Goal: Information Seeking & Learning: Check status

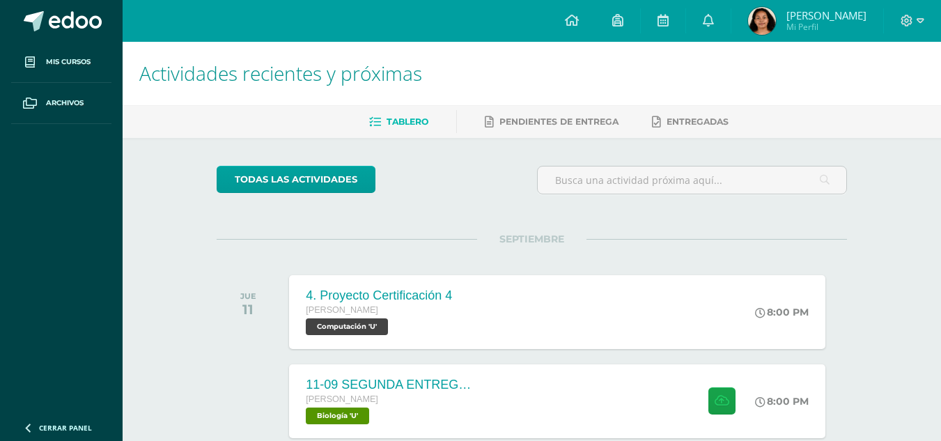
scroll to position [3649, 0]
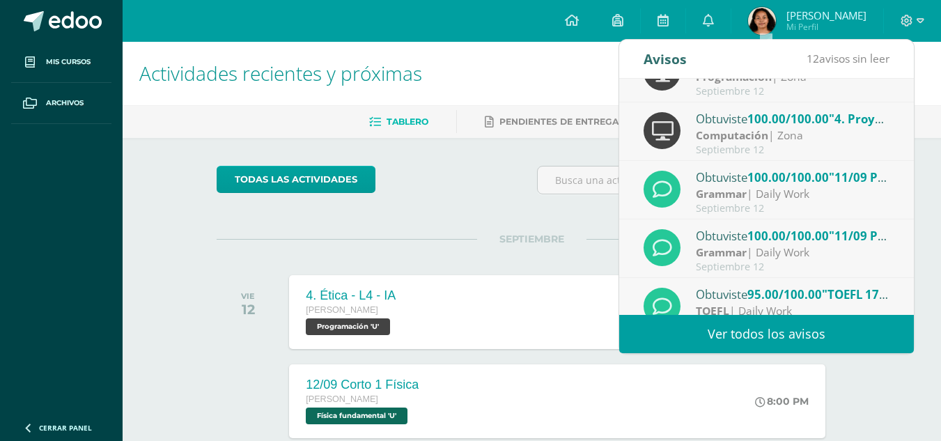
scroll to position [232, 0]
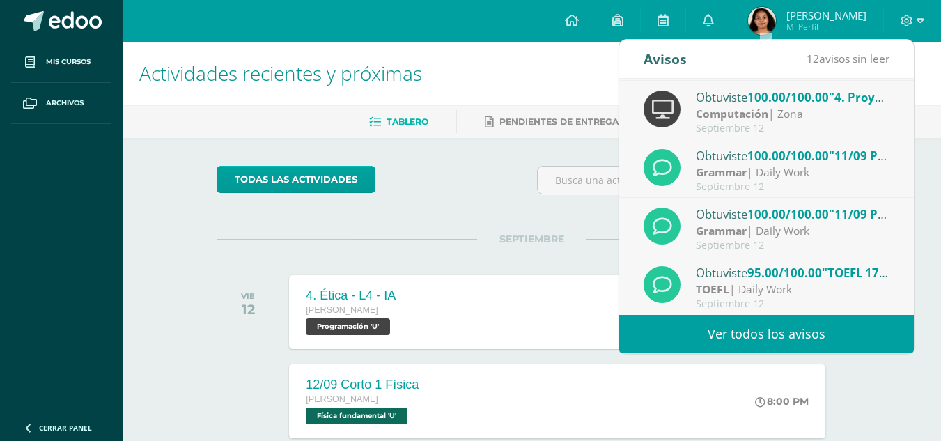
click at [845, 326] on link "Ver todos los avisos" at bounding box center [766, 334] width 295 height 38
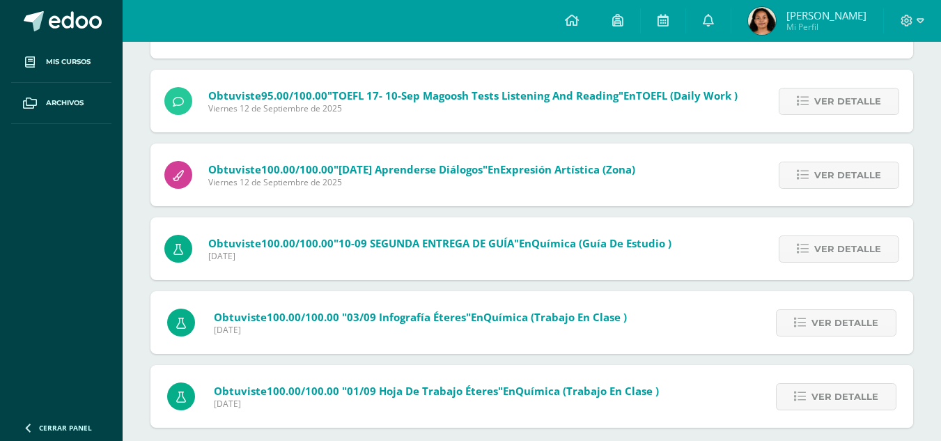
scroll to position [688, 0]
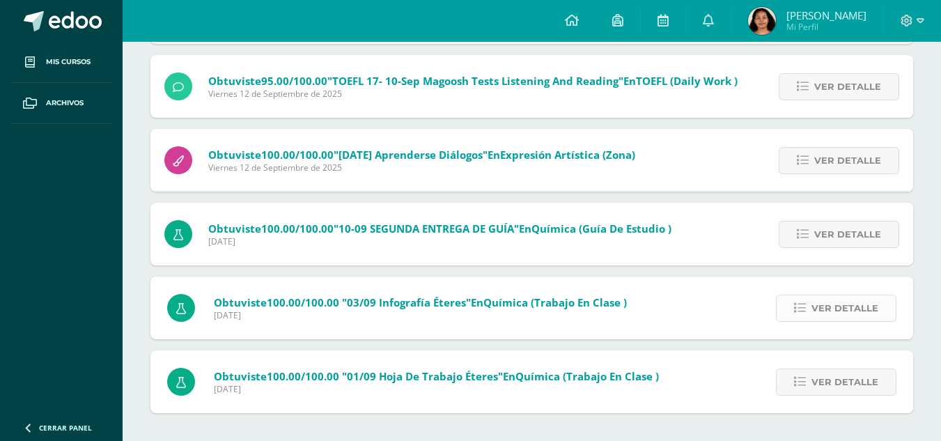
click at [854, 308] on span "Ver detalle" at bounding box center [844, 308] width 67 height 26
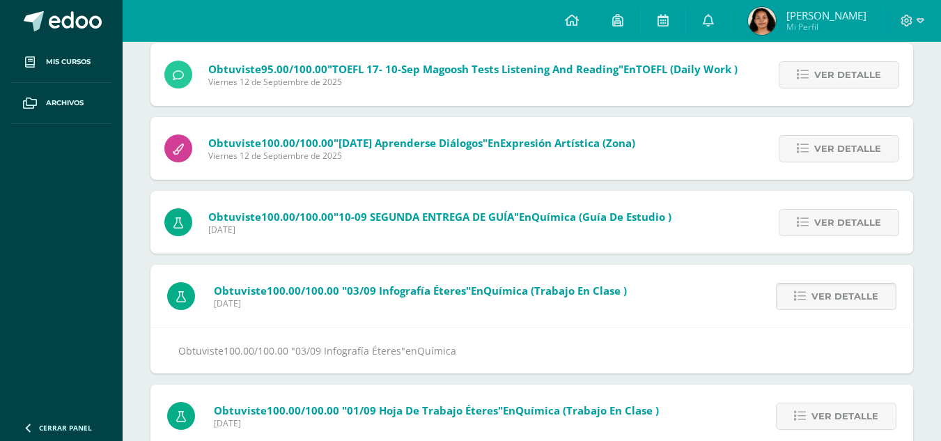
click at [854, 308] on span "Ver detalle" at bounding box center [844, 296] width 67 height 26
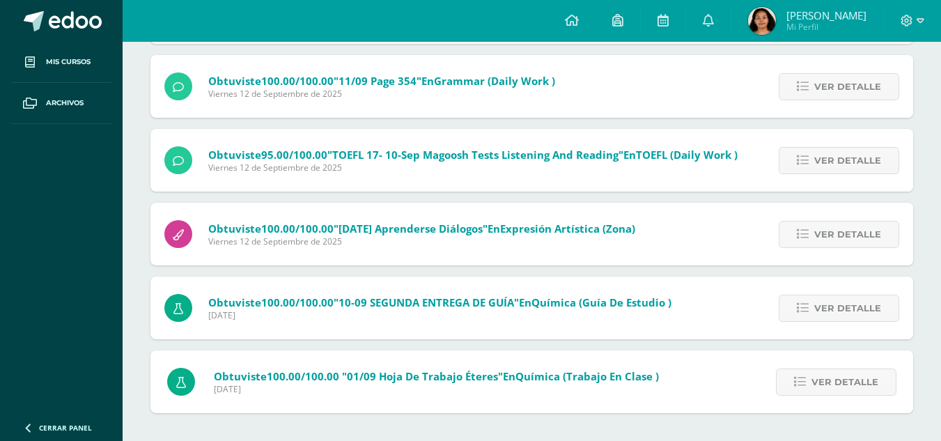
scroll to position [613, 0]
click at [854, 308] on span "Ver detalle" at bounding box center [847, 308] width 67 height 26
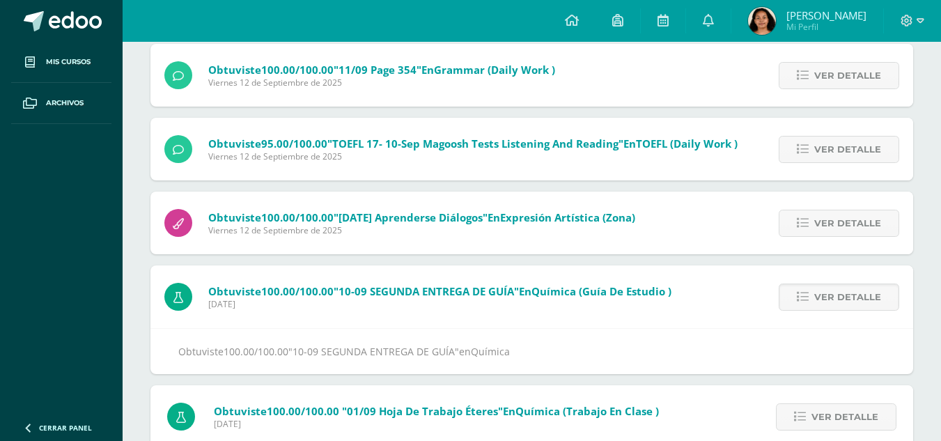
scroll to position [660, 0]
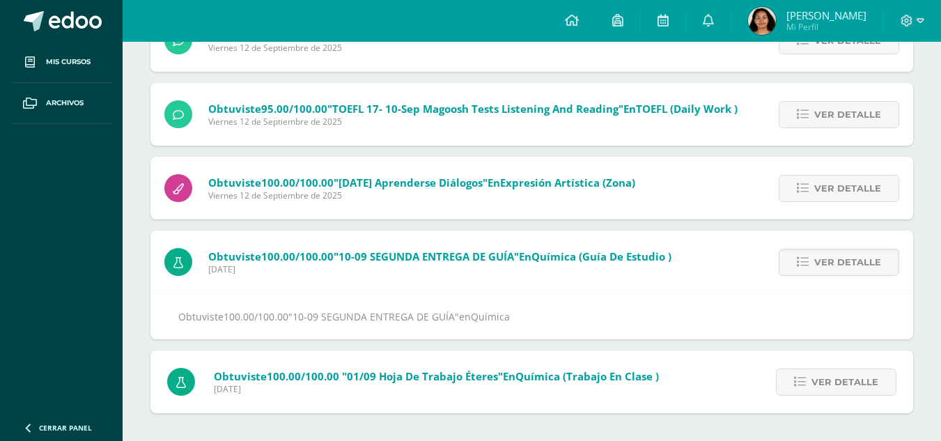
click at [854, 308] on div "Obtuviste 100.00/100.00 "10-09 SEGUNDA ENTREGA DE GUÍA" en Química" at bounding box center [531, 316] width 707 height 17
click at [831, 253] on span "Ver detalle" at bounding box center [847, 262] width 67 height 26
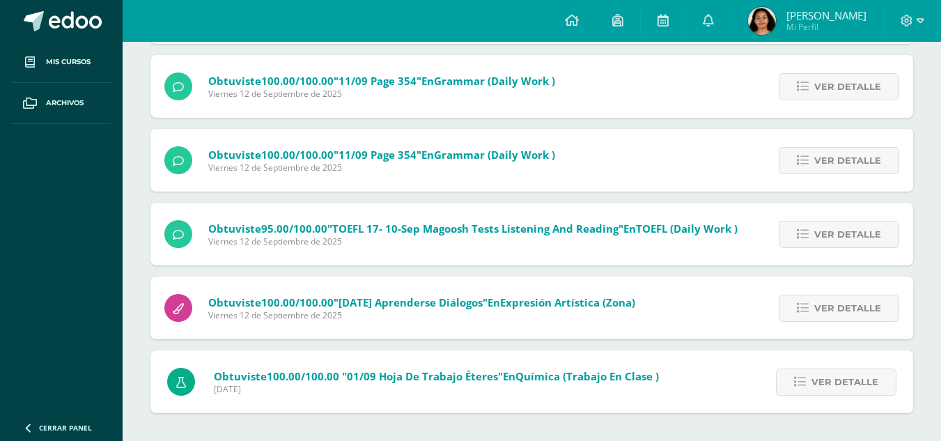
scroll to position [539, 0]
click at [812, 296] on link "Ver detalle" at bounding box center [838, 308] width 120 height 27
click at [808, 304] on icon at bounding box center [803, 308] width 12 height 12
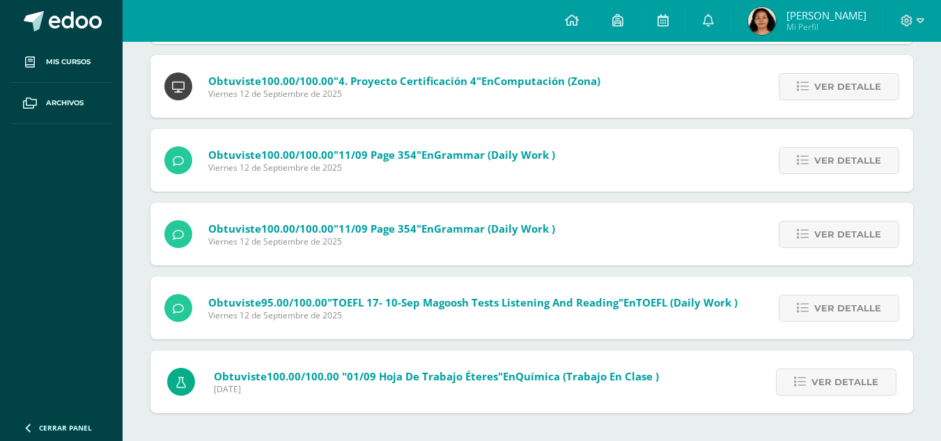
scroll to position [464, 0]
click at [808, 304] on icon at bounding box center [803, 308] width 12 height 12
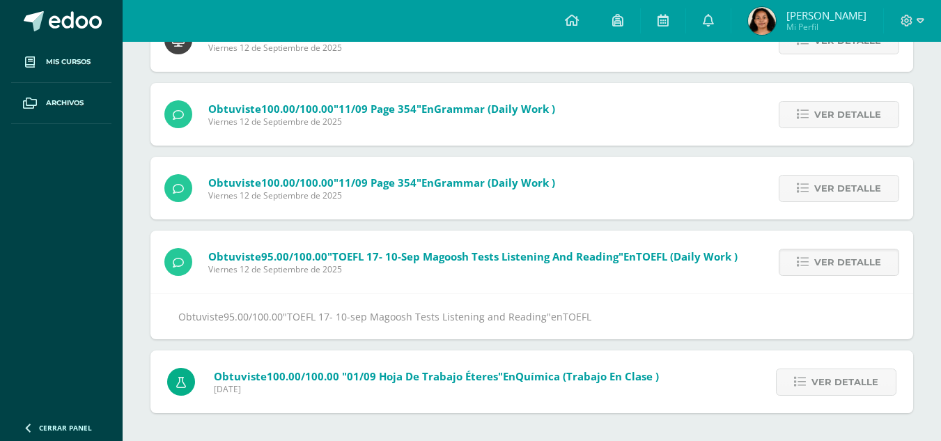
scroll to position [511, 0]
click at [798, 376] on icon at bounding box center [800, 382] width 12 height 12
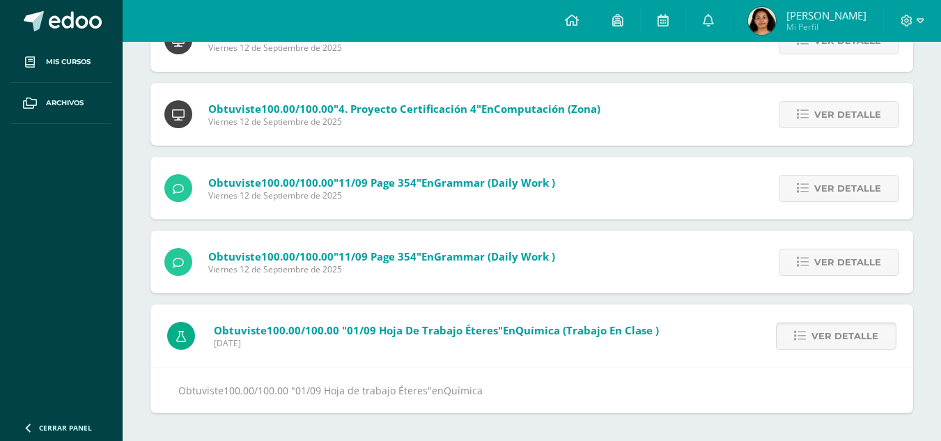
scroll to position [437, 0]
click at [838, 258] on span "Ver detalle" at bounding box center [847, 262] width 67 height 26
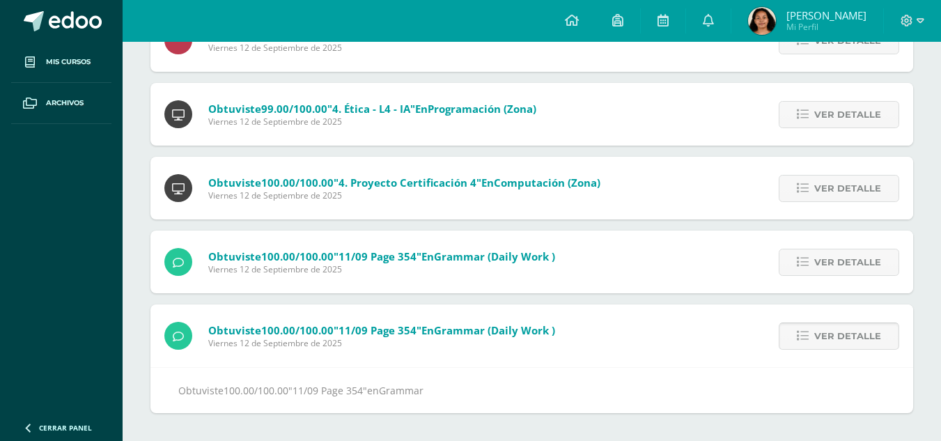
scroll to position [362, 0]
click at [838, 258] on span "Ver detalle" at bounding box center [847, 262] width 67 height 26
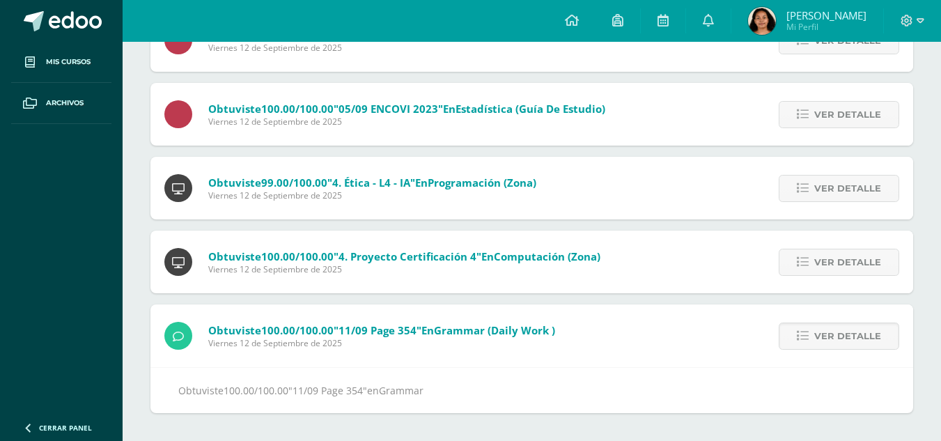
scroll to position [288, 0]
click at [833, 189] on span "Ver detalle" at bounding box center [847, 188] width 67 height 26
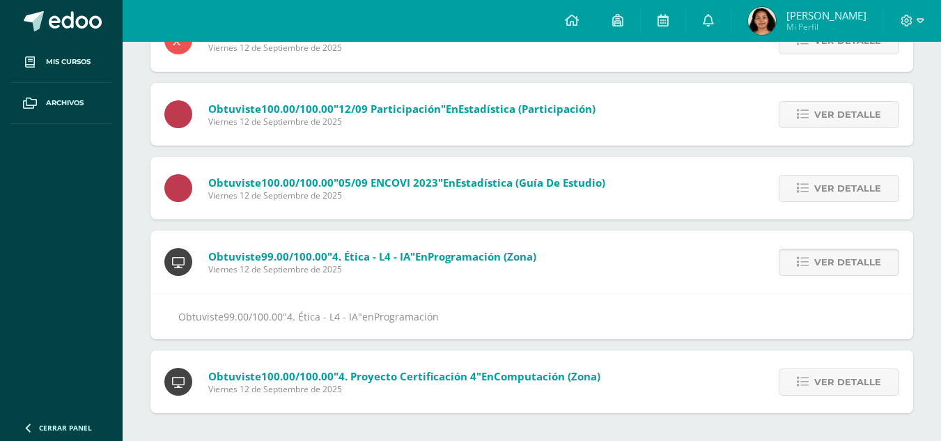
click at [833, 189] on span "Ver detalle" at bounding box center [847, 188] width 67 height 26
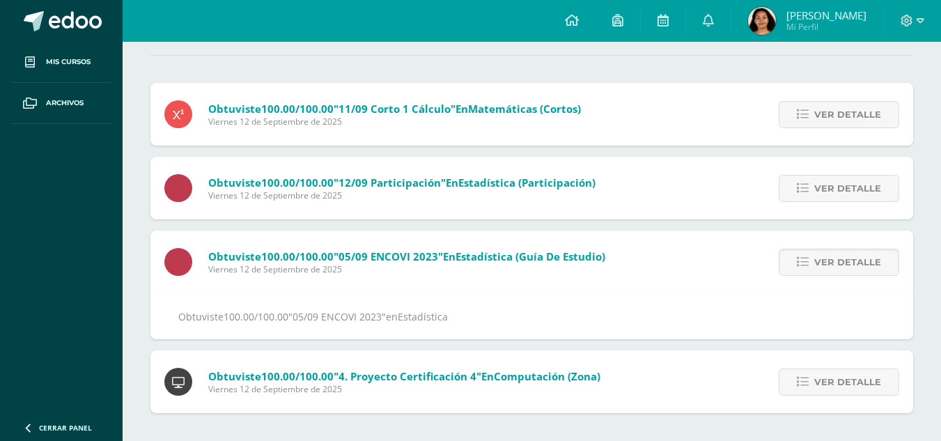
scroll to position [139, 0]
click at [833, 182] on span "Ver detalle" at bounding box center [847, 188] width 67 height 26
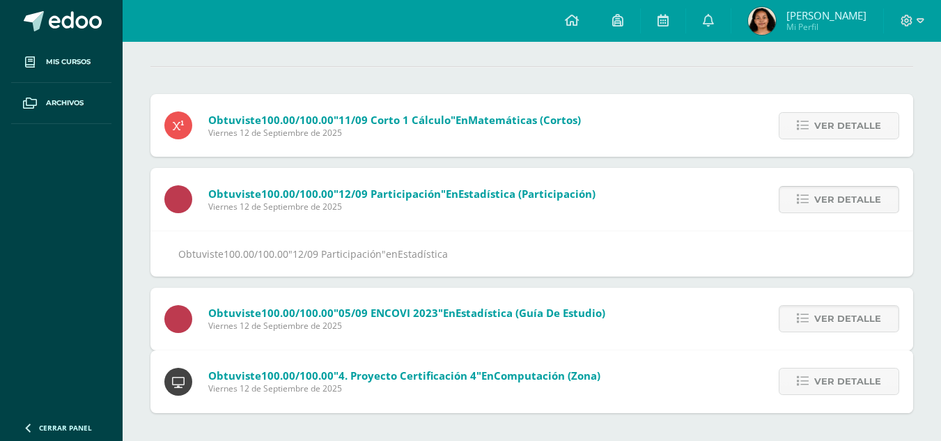
scroll to position [64, 0]
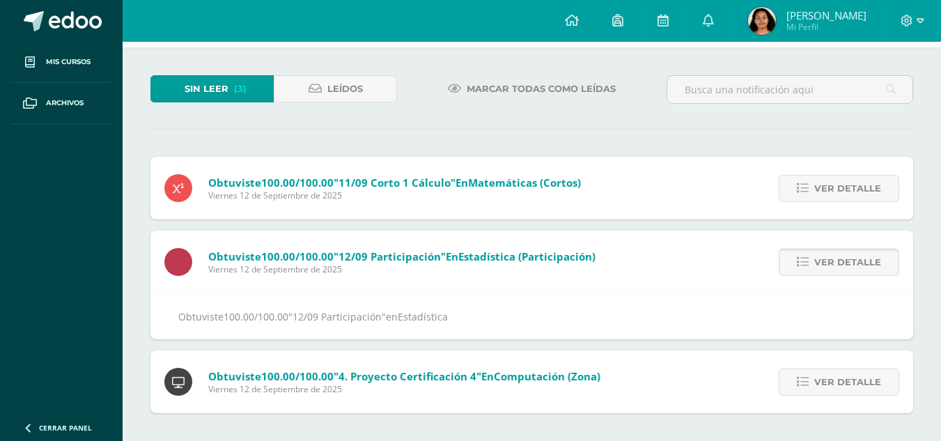
click at [833, 182] on span "Ver detalle" at bounding box center [847, 188] width 67 height 26
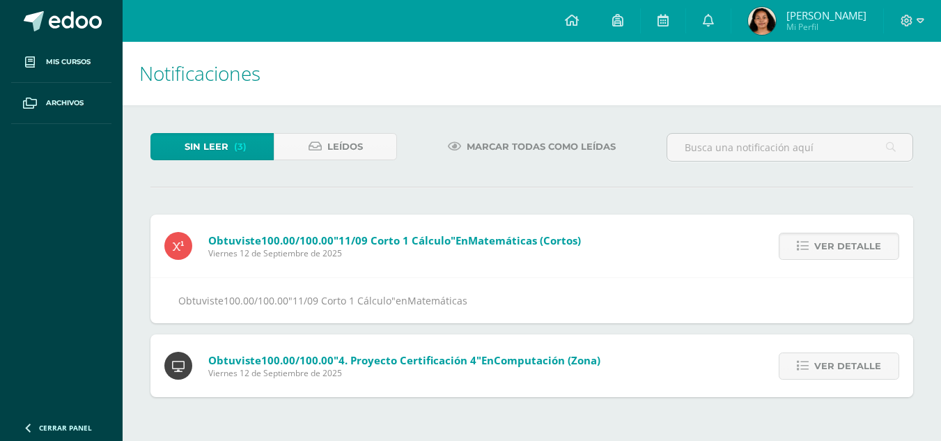
scroll to position [0, 0]
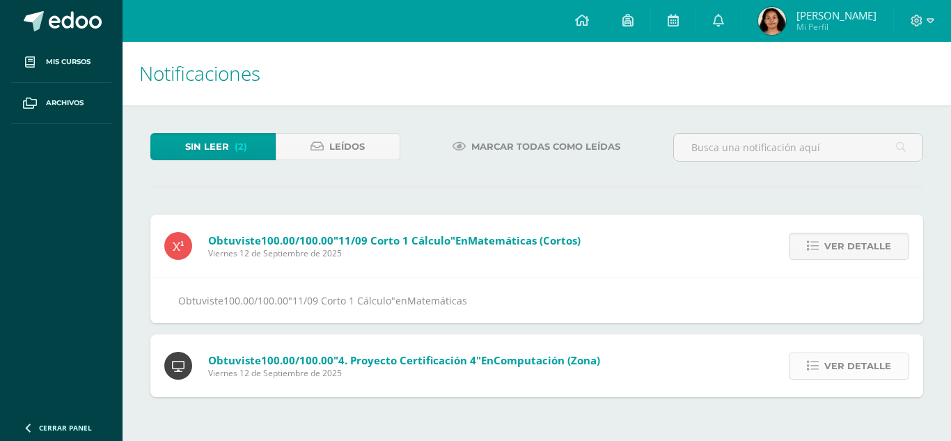
click at [826, 361] on span "Ver detalle" at bounding box center [857, 366] width 67 height 26
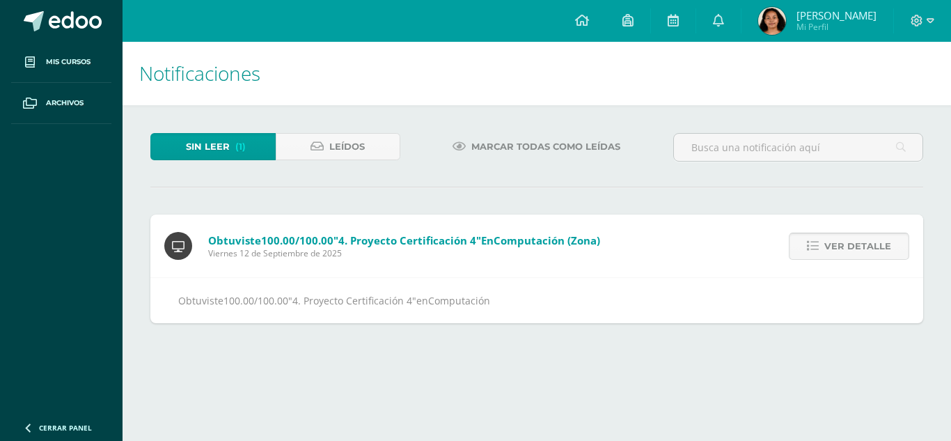
click at [856, 249] on span "Ver detalle" at bounding box center [857, 246] width 67 height 26
